Goal: Task Accomplishment & Management: Manage account settings

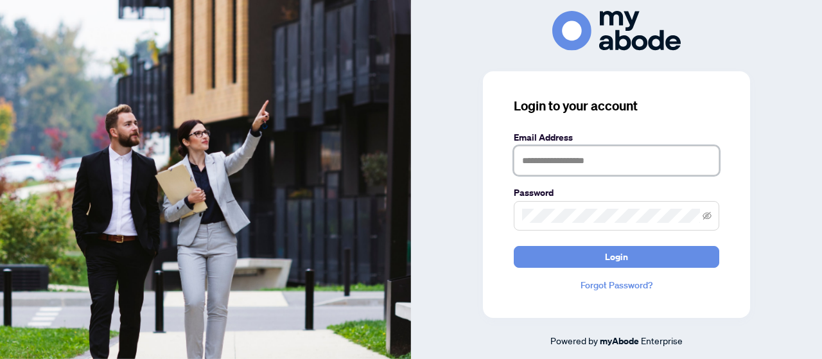
click at [621, 167] on input "text" at bounding box center [617, 161] width 206 height 30
type input "**********"
click at [633, 262] on button "Login" at bounding box center [617, 257] width 206 height 22
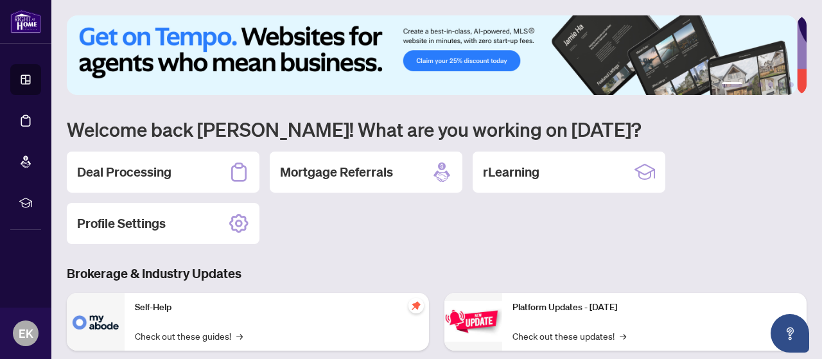
click at [108, 164] on h2 "Deal Processing" at bounding box center [124, 172] width 94 height 18
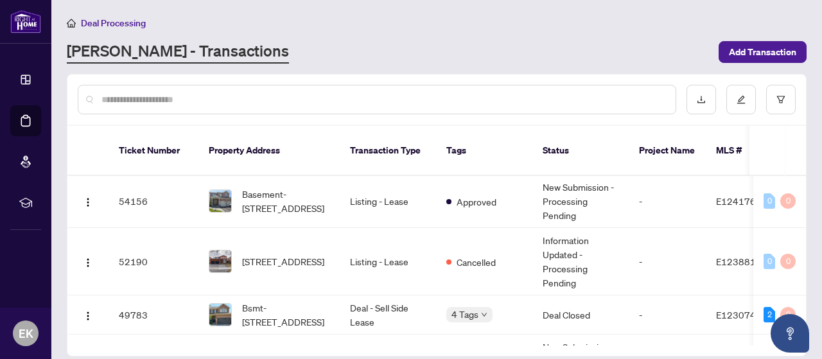
scroll to position [66, 0]
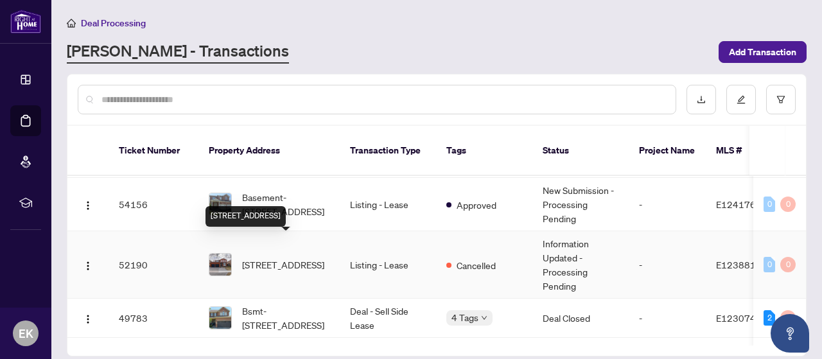
click at [281, 258] on span "[STREET_ADDRESS]" at bounding box center [283, 265] width 82 height 14
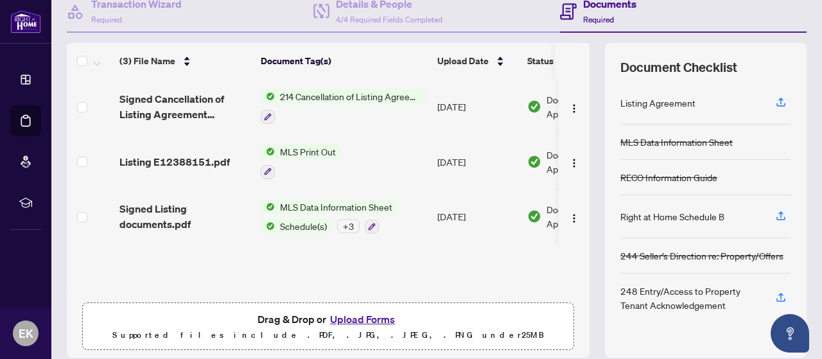
scroll to position [137, 0]
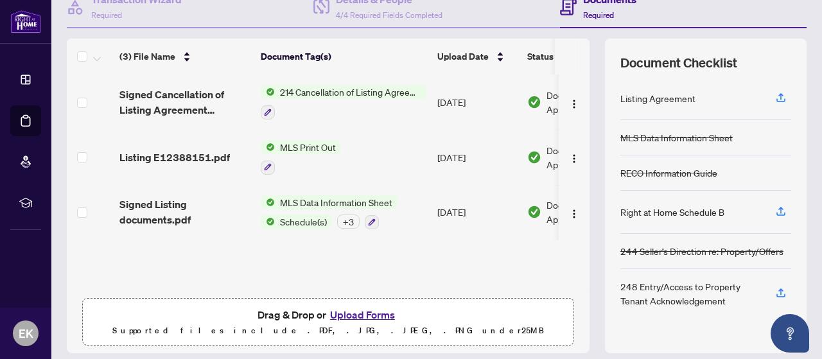
click at [348, 220] on div "+ 3" at bounding box center [348, 222] width 22 height 14
click at [556, 267] on div "(3) File Name Document Tag(s) Upload Date Status Signed Cancellation of Listing…" at bounding box center [328, 183] width 523 height 217
